Goal: Task Accomplishment & Management: Use online tool/utility

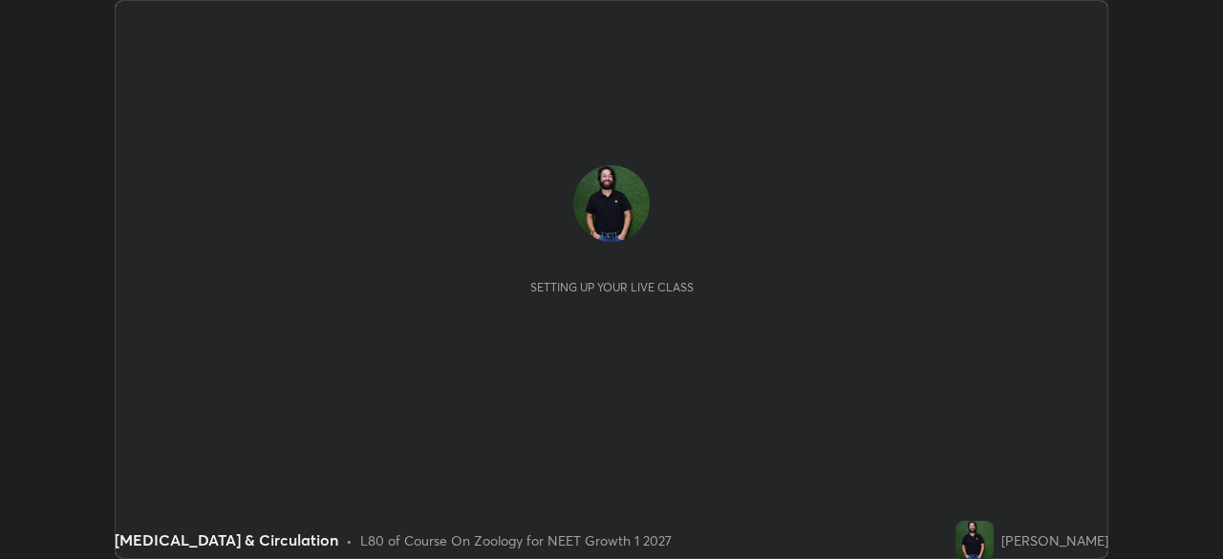
scroll to position [559, 1222]
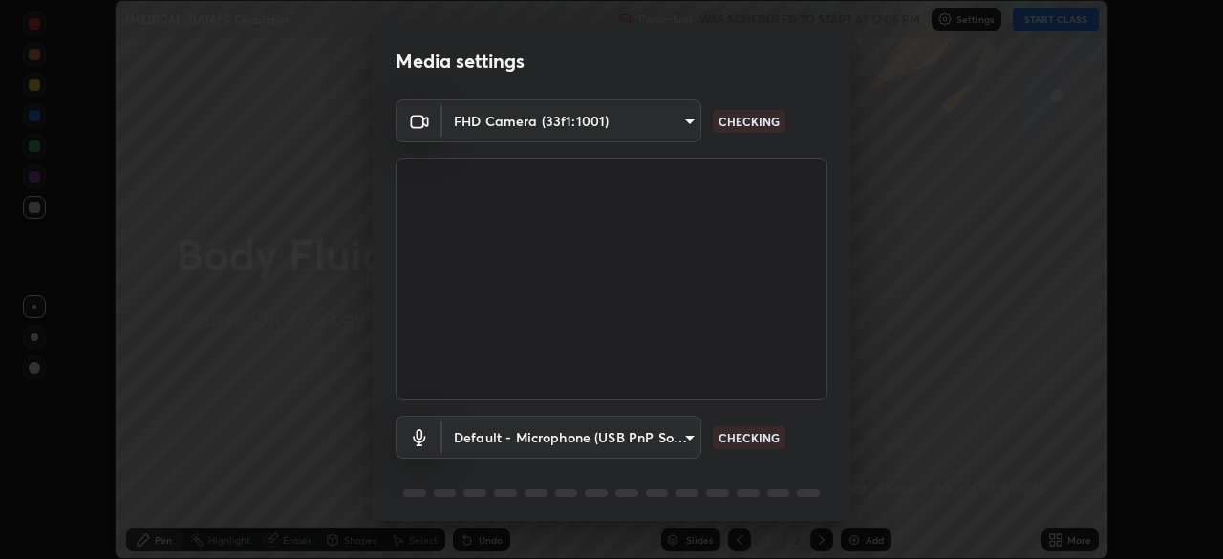
type input "f214d892c1ea21fc9911be358f21603cf7c671268a3f3fdd0c8c81d5790bf436"
type input "default"
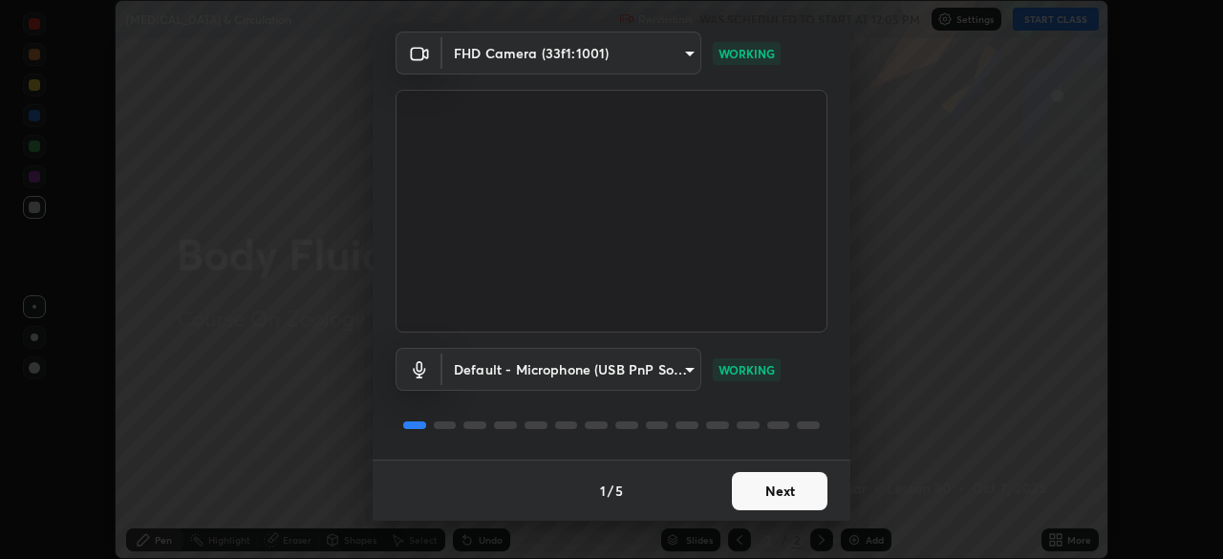
click at [779, 492] on button "Next" at bounding box center [780, 491] width 96 height 38
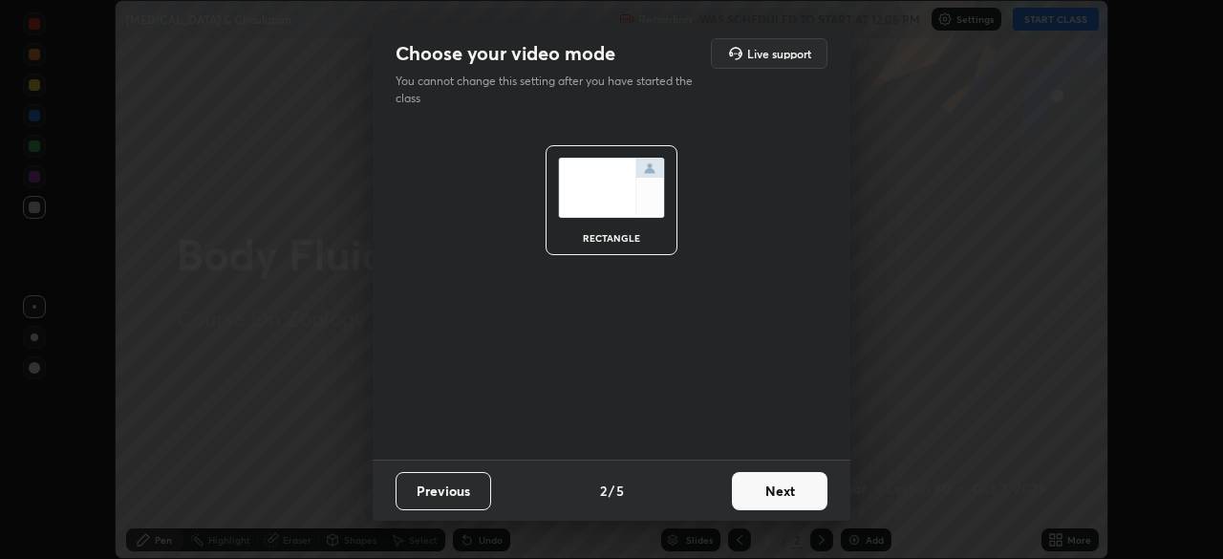
scroll to position [0, 0]
click at [783, 493] on button "Next" at bounding box center [780, 491] width 96 height 38
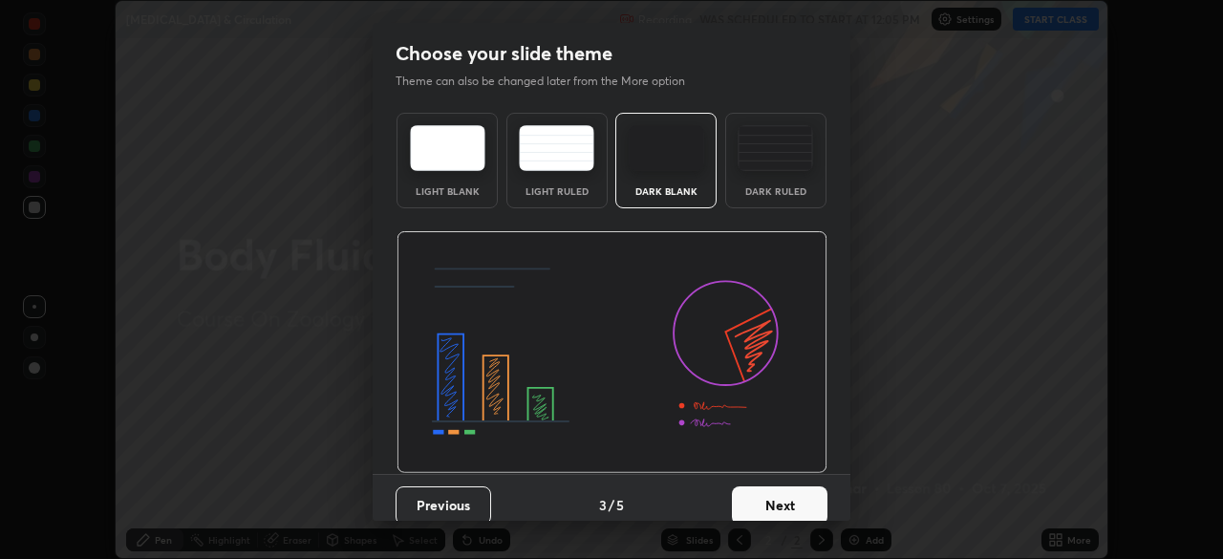
scroll to position [14, 0]
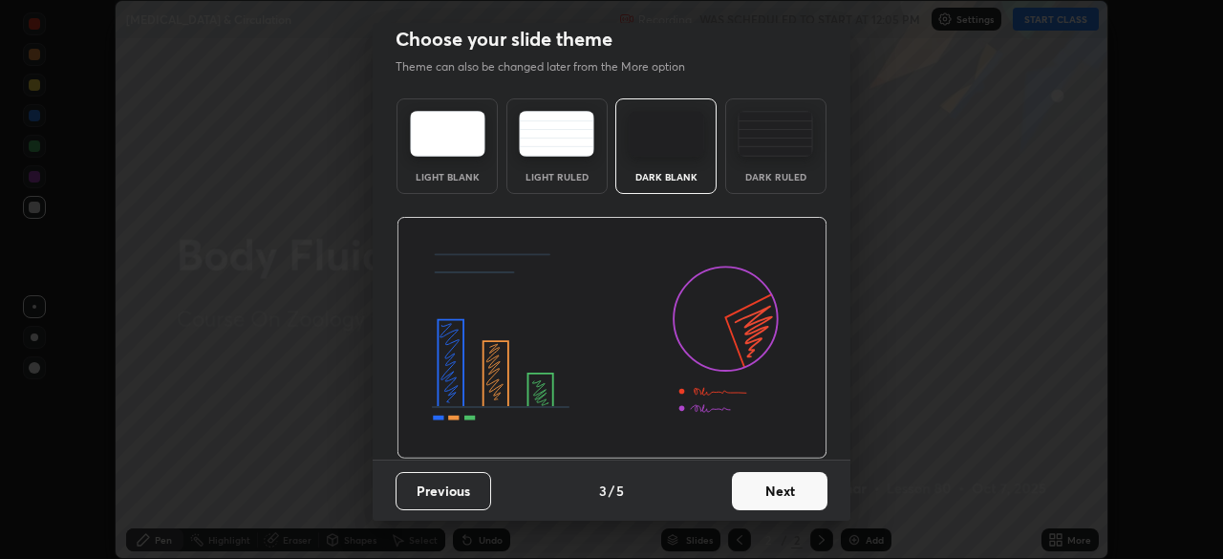
click at [768, 495] on button "Next" at bounding box center [780, 491] width 96 height 38
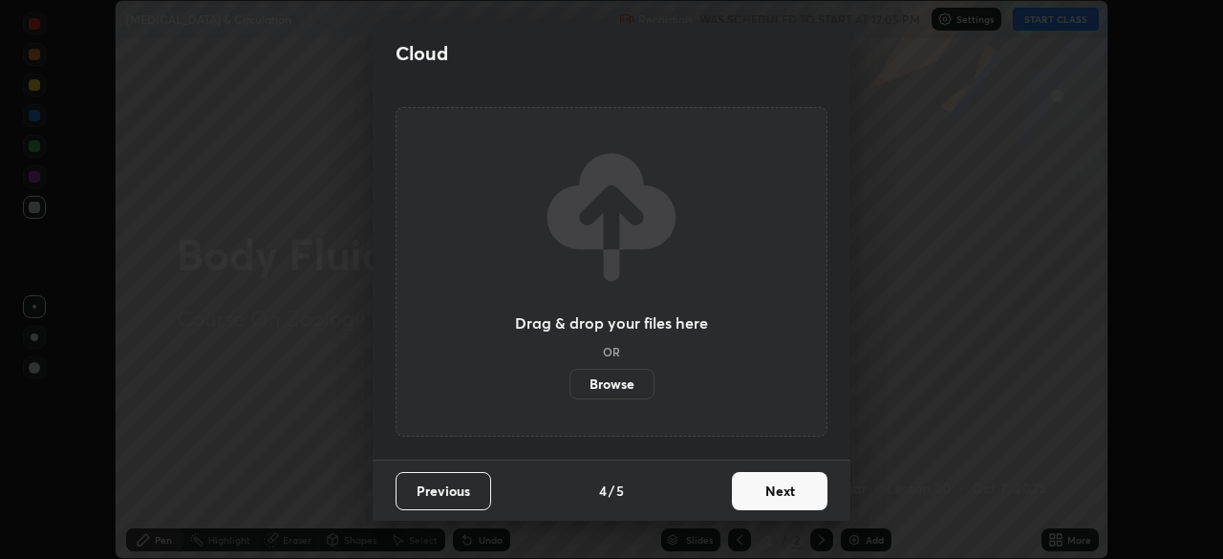
click at [797, 492] on button "Next" at bounding box center [780, 491] width 96 height 38
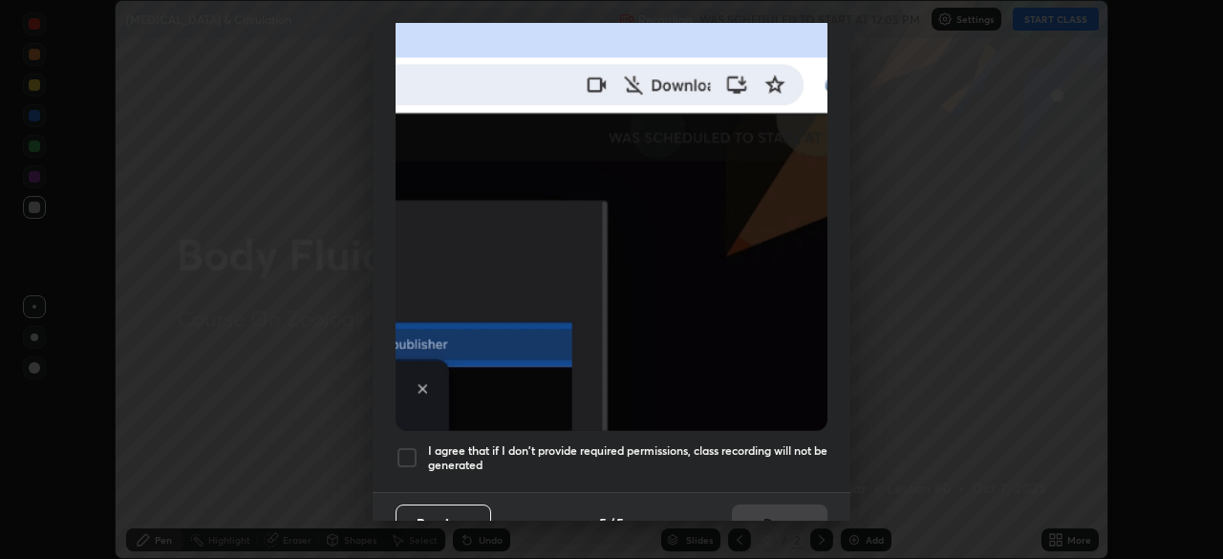
scroll to position [458, 0]
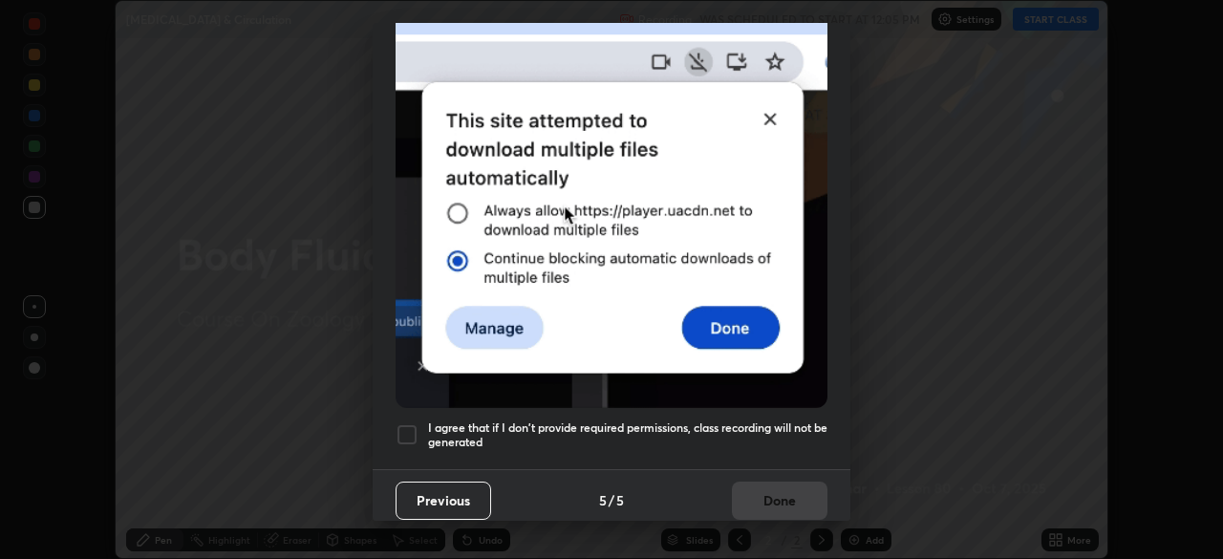
click at [425, 490] on button "Previous" at bounding box center [444, 501] width 96 height 38
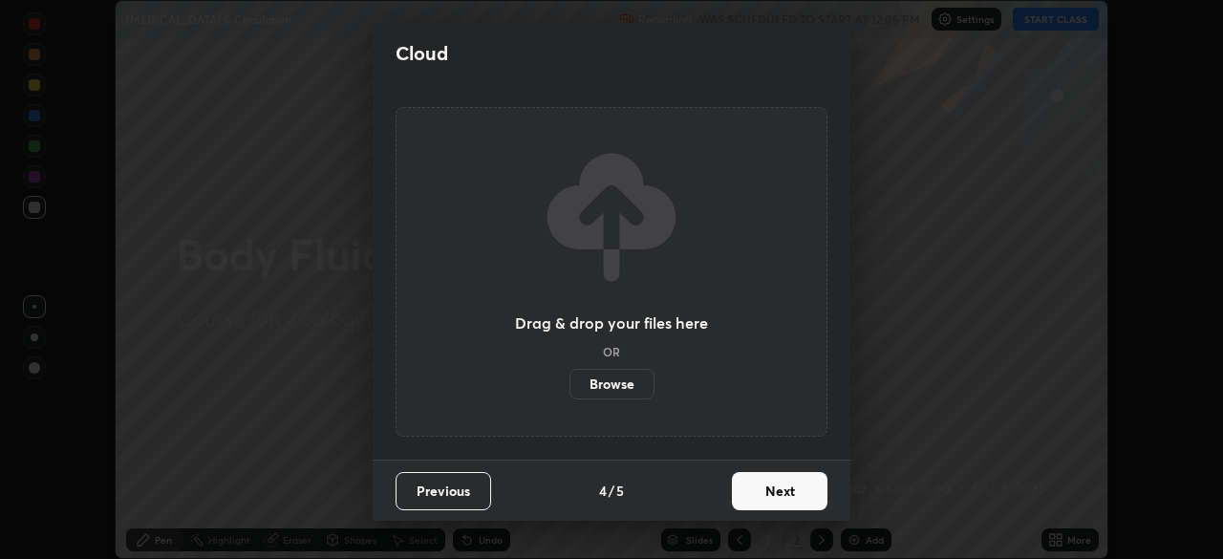
scroll to position [0, 0]
click at [432, 490] on button "Previous" at bounding box center [444, 491] width 96 height 38
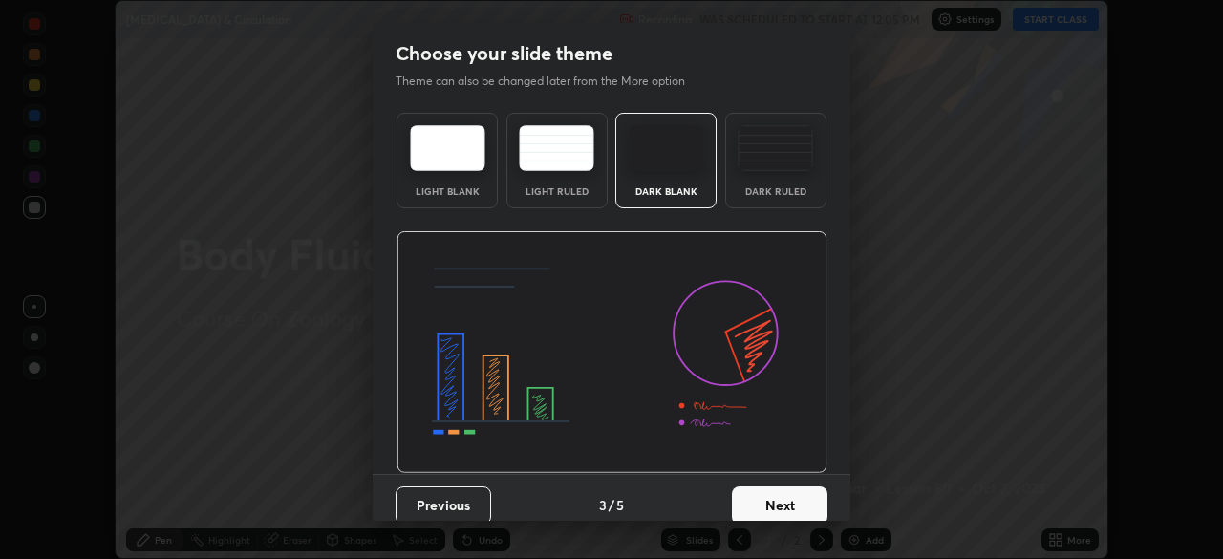
click at [433, 497] on button "Previous" at bounding box center [444, 505] width 96 height 38
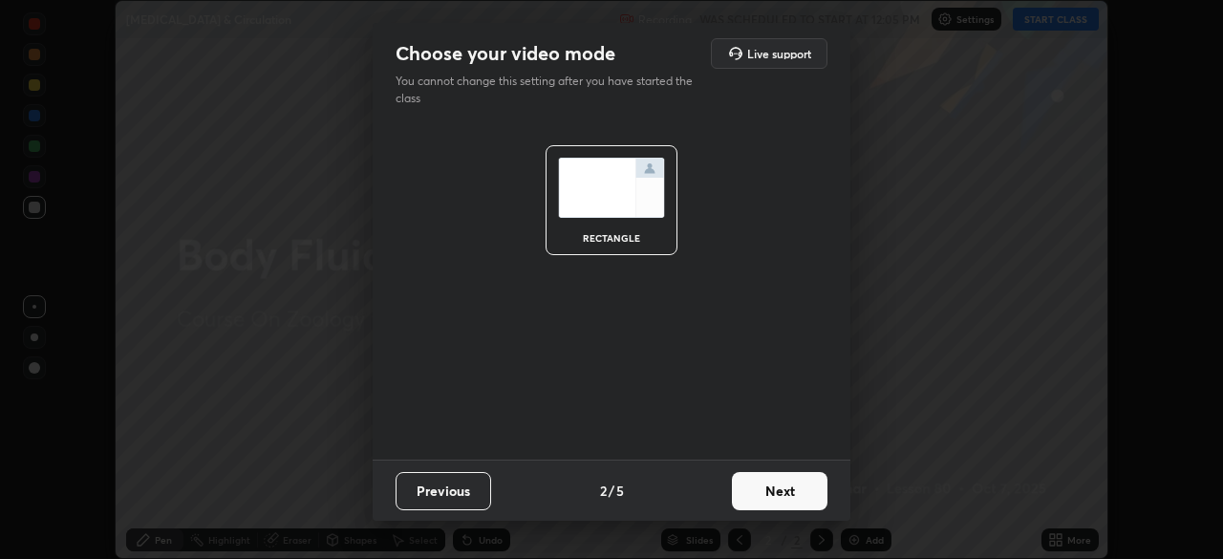
click at [438, 498] on button "Previous" at bounding box center [444, 491] width 96 height 38
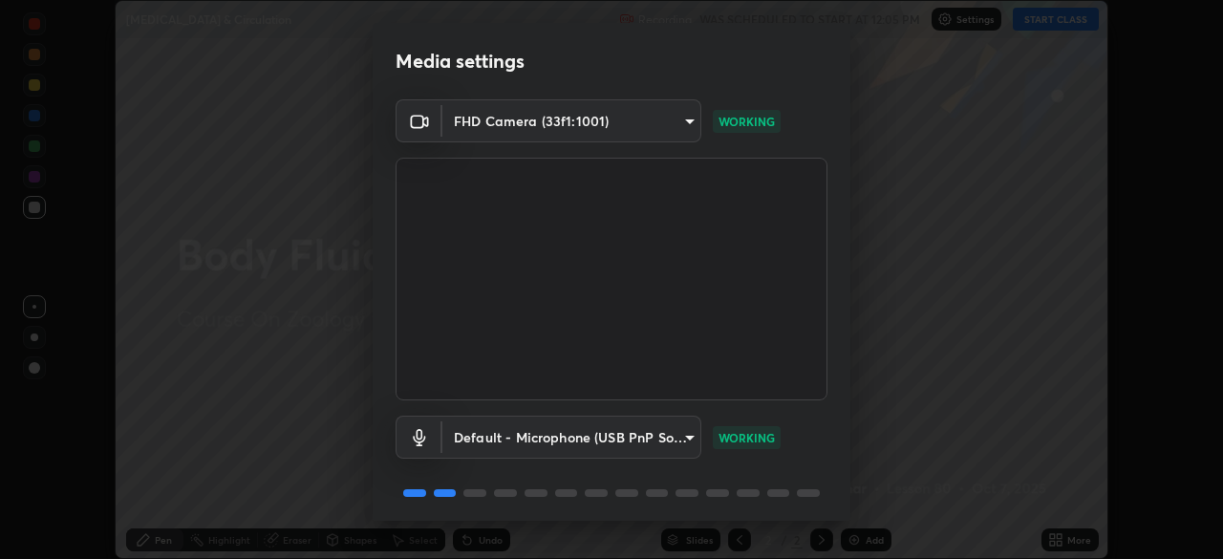
scroll to position [68, 0]
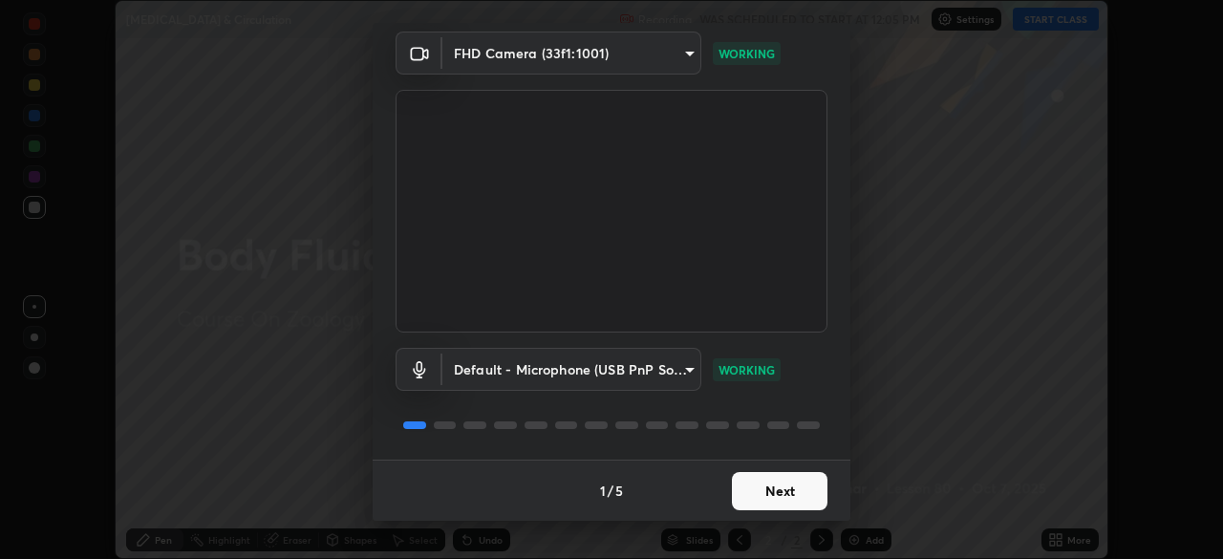
click at [777, 493] on button "Next" at bounding box center [780, 491] width 96 height 38
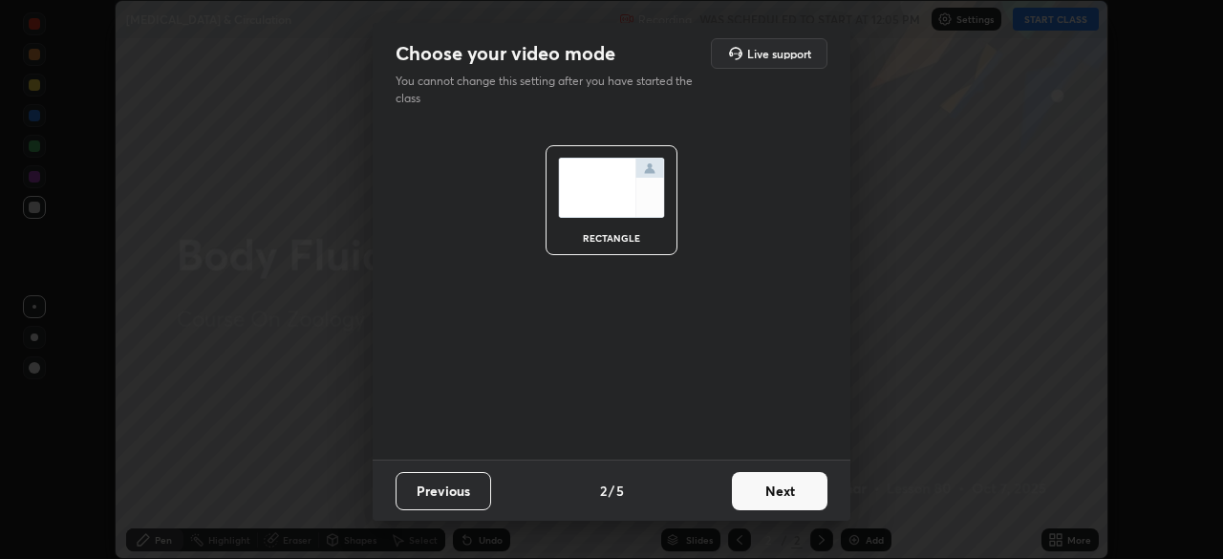
click at [785, 495] on button "Next" at bounding box center [780, 491] width 96 height 38
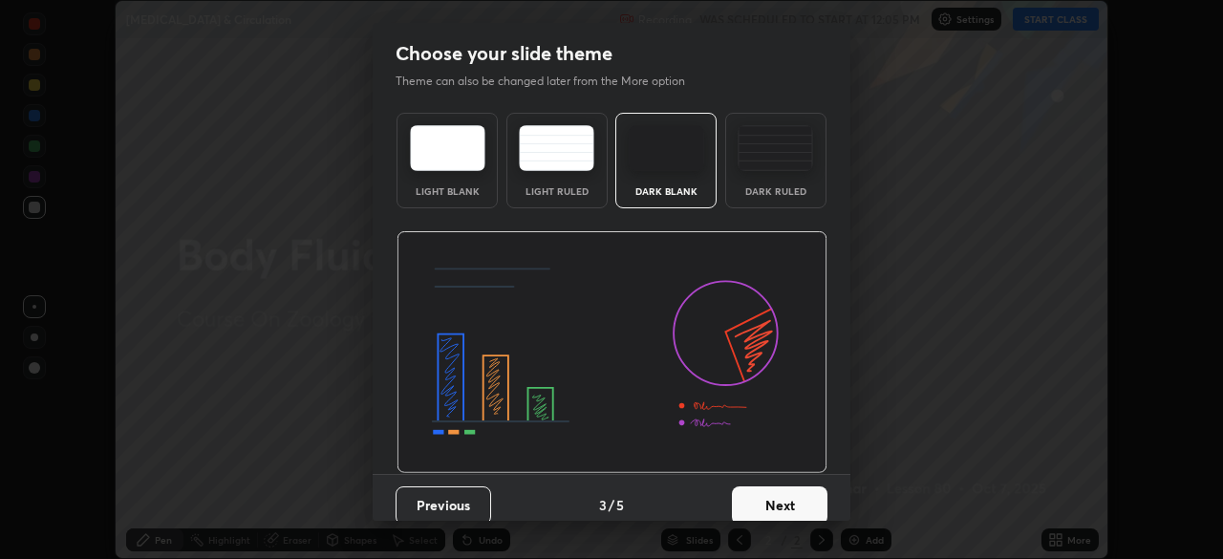
scroll to position [14, 0]
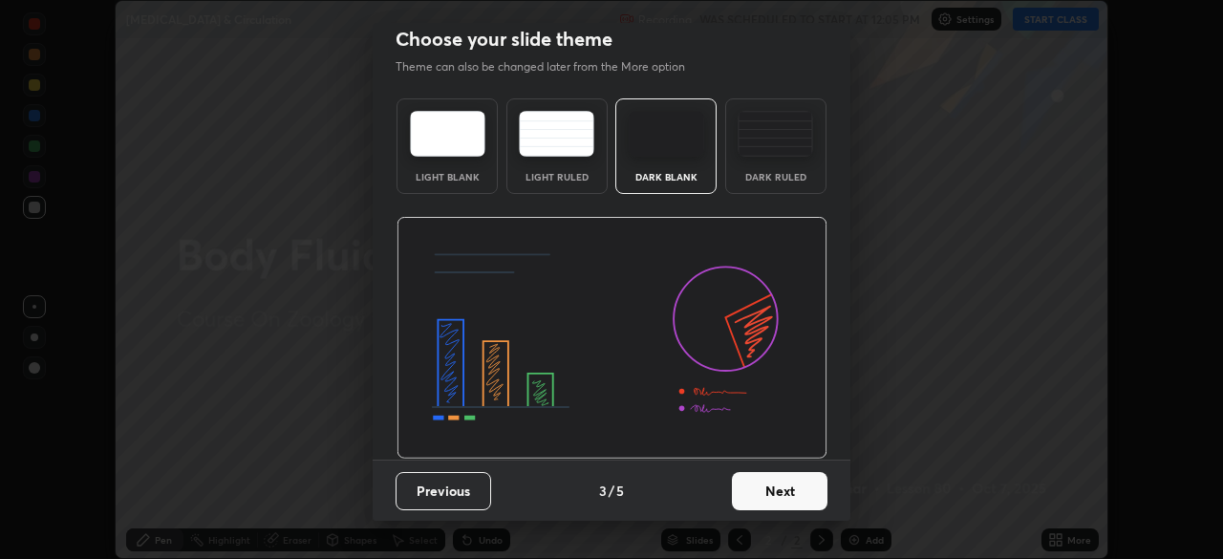
click at [783, 487] on button "Next" at bounding box center [780, 491] width 96 height 38
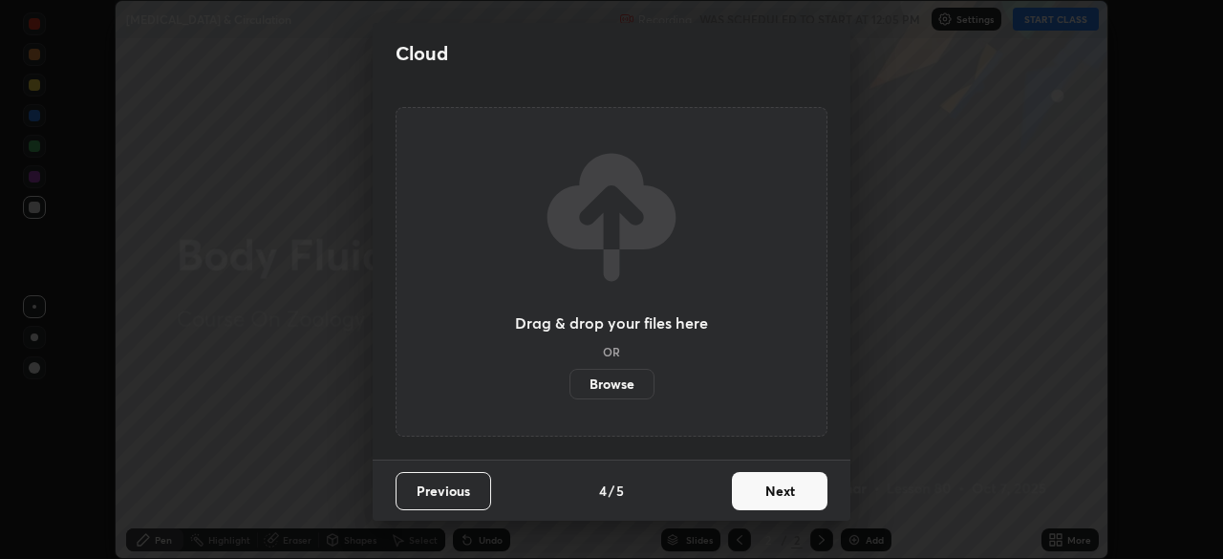
click at [780, 491] on button "Next" at bounding box center [780, 491] width 96 height 38
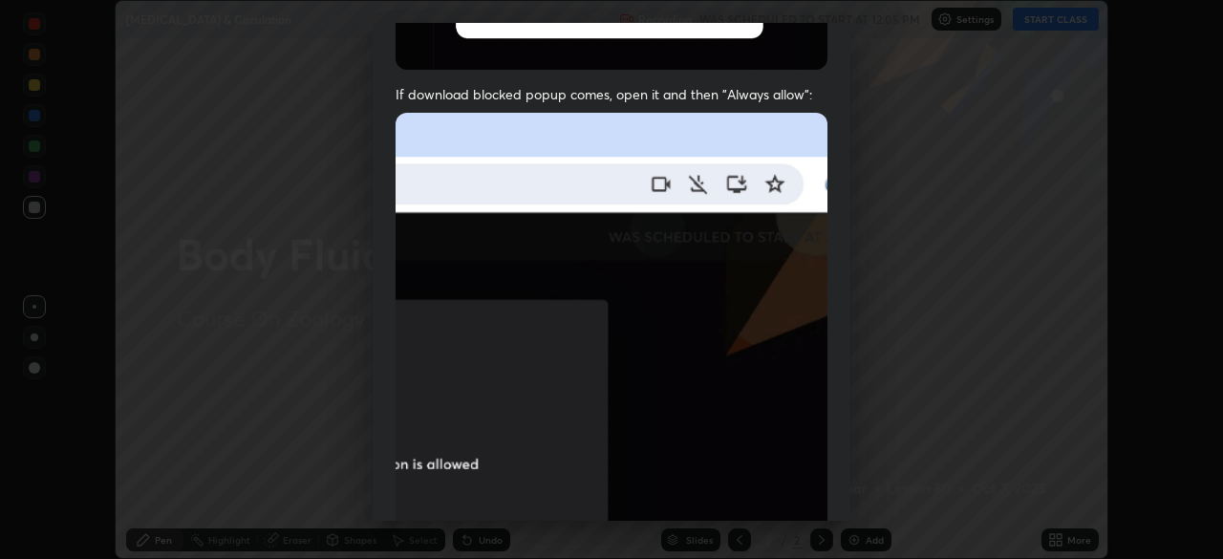
scroll to position [458, 0]
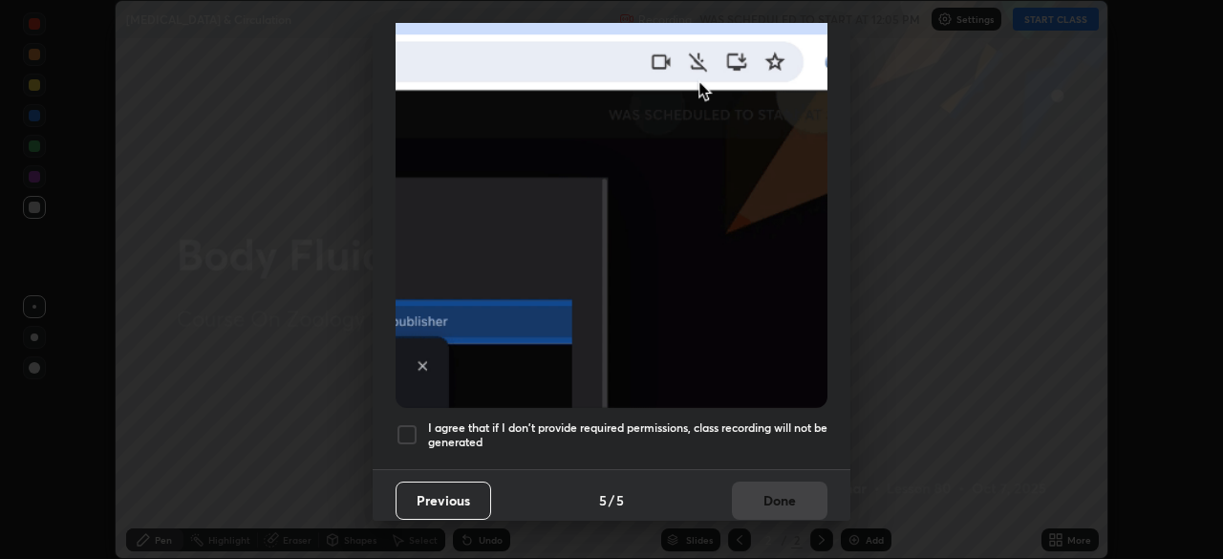
click at [405, 427] on div at bounding box center [407, 434] width 23 height 23
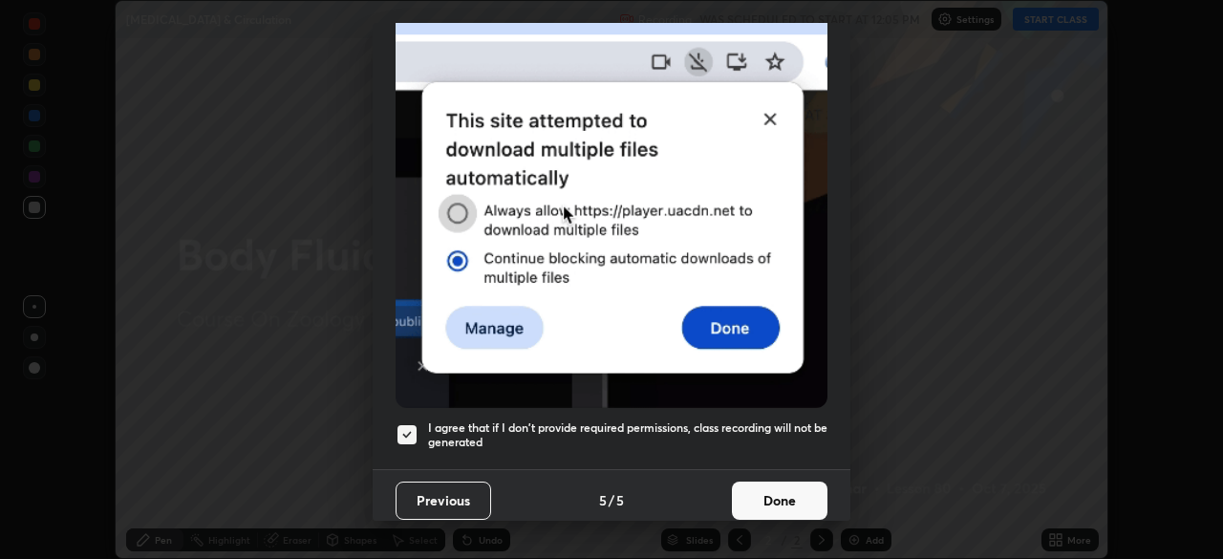
click at [777, 490] on button "Done" at bounding box center [780, 501] width 96 height 38
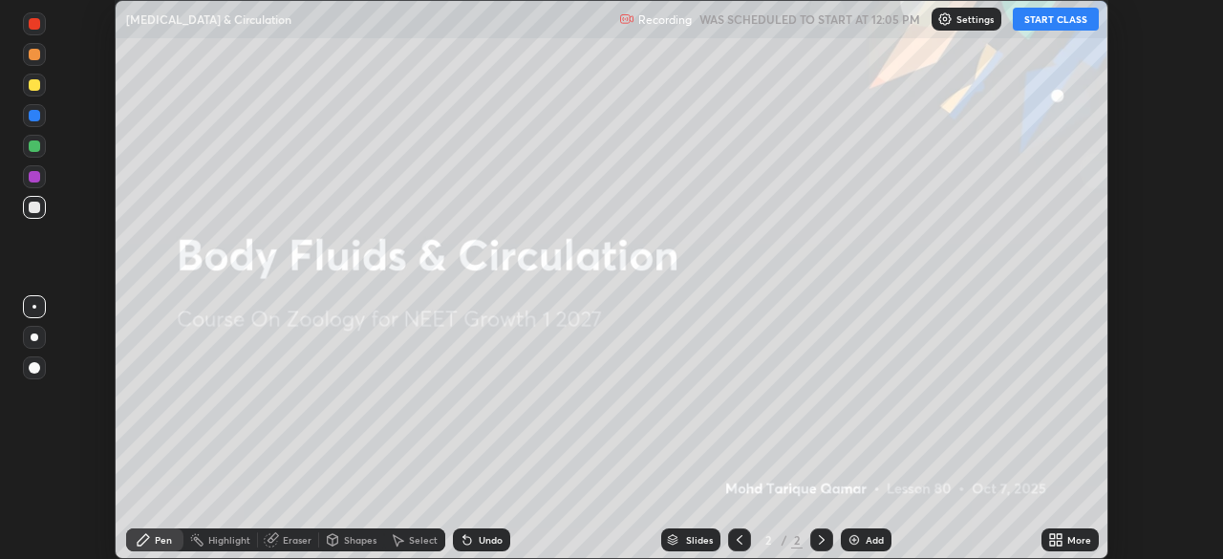
click at [1067, 24] on button "START CLASS" at bounding box center [1056, 19] width 86 height 23
